Goal: Transaction & Acquisition: Purchase product/service

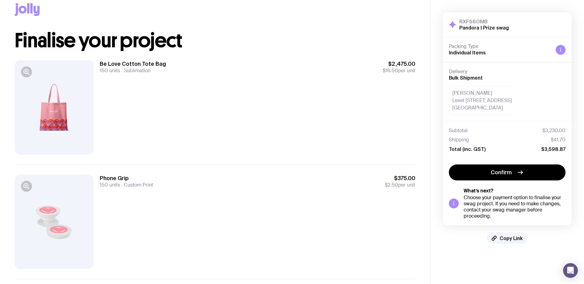
scroll to position [0, 0]
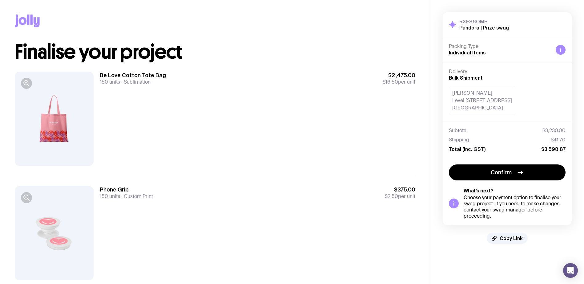
click at [329, 135] on div "Be Love Cotton Tote Bag 150 units Sublimation $2,475.00 $16.50 per unit" at bounding box center [258, 119] width 316 height 95
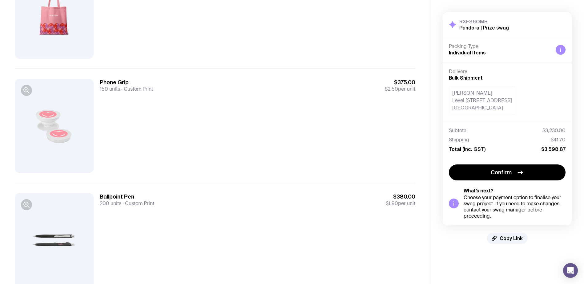
scroll to position [134, 0]
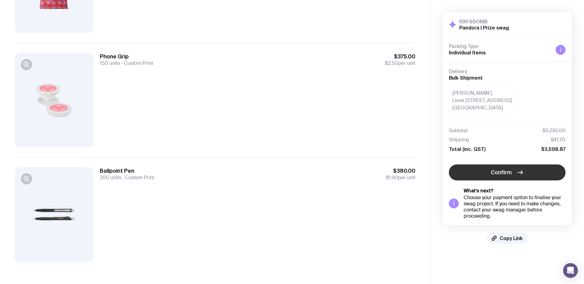
click at [465, 174] on button "Confirm" at bounding box center [507, 173] width 117 height 16
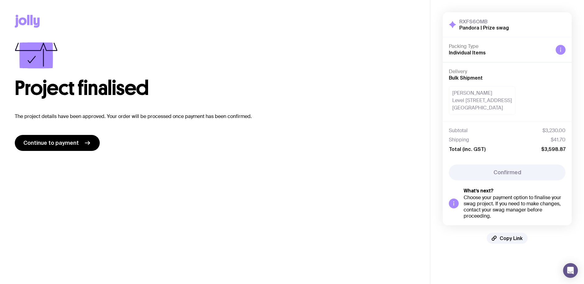
scroll to position [0, 0]
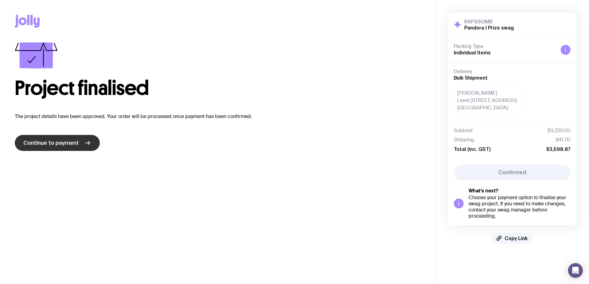
click at [71, 141] on span "Continue to payment" at bounding box center [50, 142] width 55 height 7
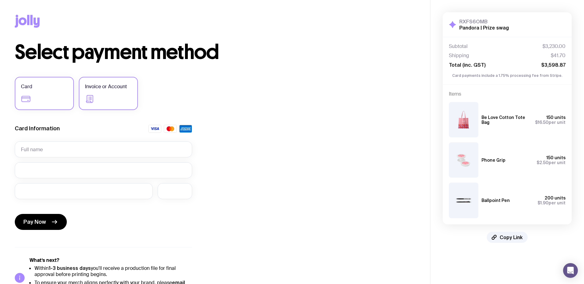
click at [119, 101] on label "Invoice or Account" at bounding box center [108, 93] width 59 height 33
click at [0, 0] on input "Invoice or Account" at bounding box center [0, 0] width 0 height 0
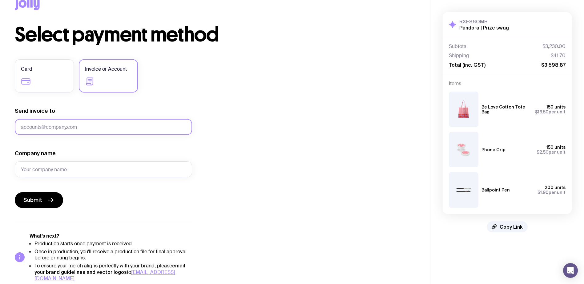
scroll to position [19, 0]
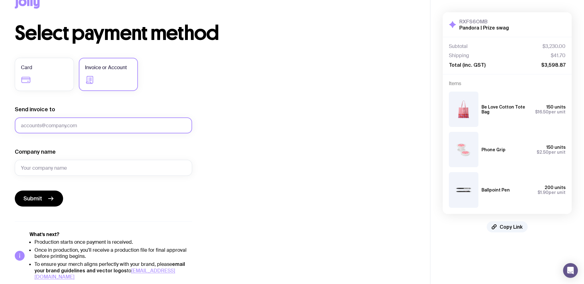
click at [160, 124] on input "Send invoice to" at bounding box center [103, 126] width 177 height 16
type input "[EMAIL_ADDRESS][DOMAIN_NAME]"
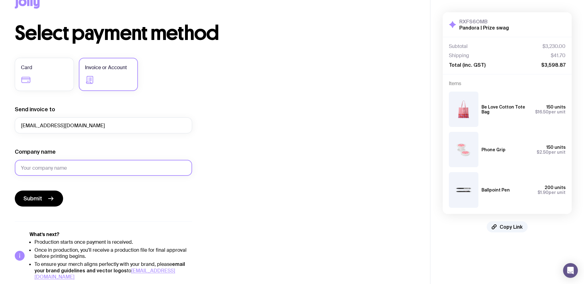
click at [60, 167] on input "Company name" at bounding box center [103, 168] width 177 height 16
type input "Pandora Jewelry"
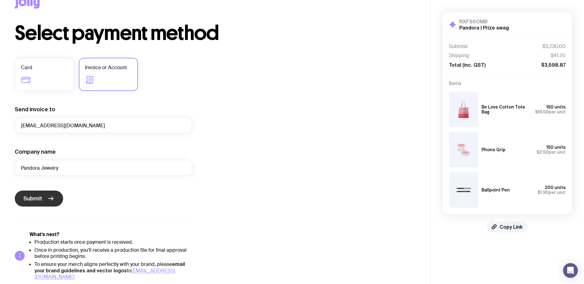
click at [41, 197] on span "Submit" at bounding box center [32, 198] width 19 height 7
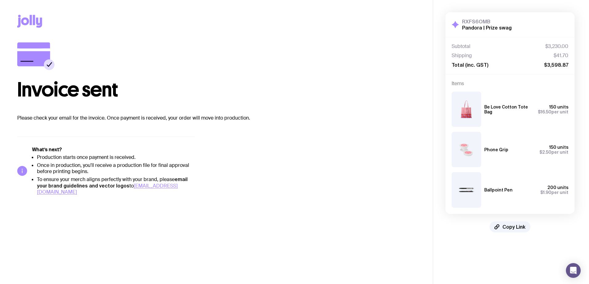
scroll to position [0, 0]
